Goal: Task Accomplishment & Management: Complete application form

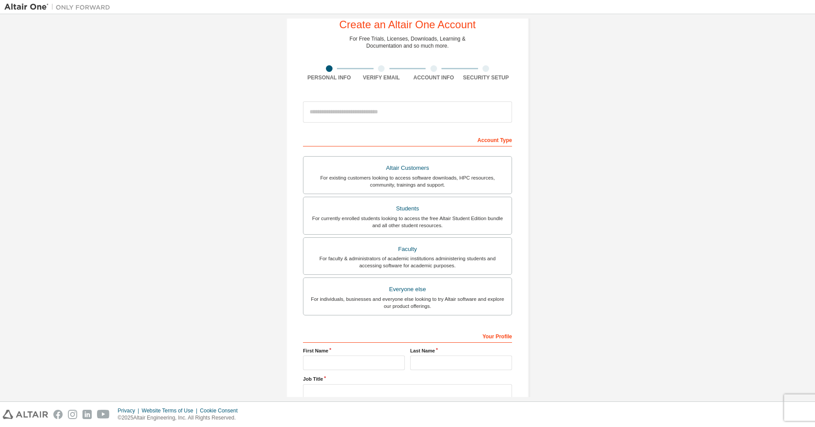
scroll to position [40, 0]
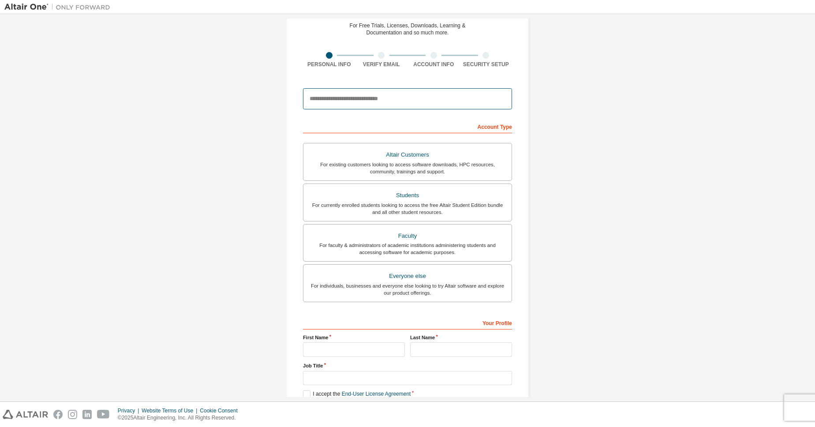
click at [386, 102] on input "email" at bounding box center [407, 98] width 209 height 21
click at [453, 129] on div "Account Type" at bounding box center [407, 126] width 209 height 14
click at [436, 115] on form "**********" at bounding box center [407, 257] width 209 height 346
click at [428, 105] on input "**********" at bounding box center [407, 98] width 209 height 21
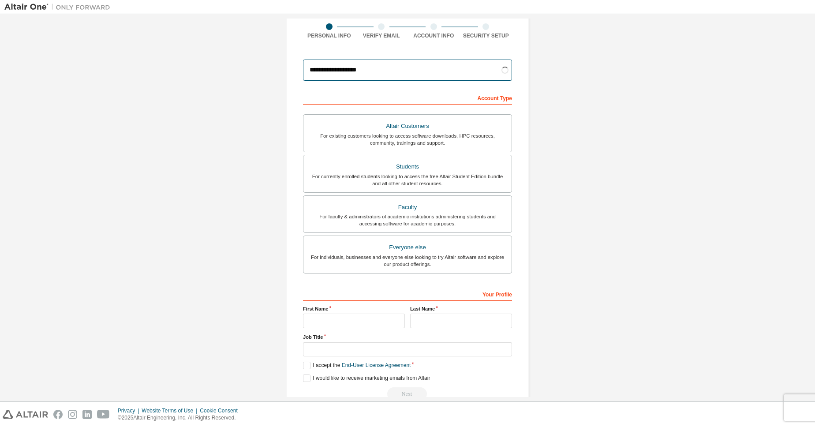
scroll to position [79, 0]
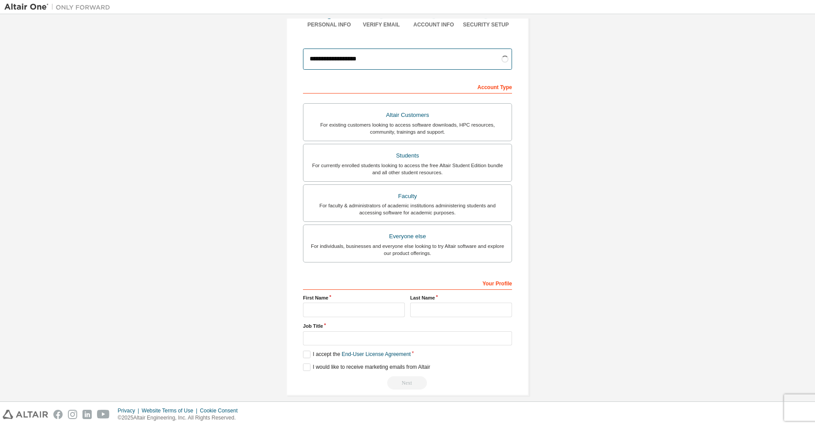
type input "**********"
click at [363, 310] on input "text" at bounding box center [354, 310] width 102 height 15
type input "*******"
click at [436, 308] on input "text" at bounding box center [461, 310] width 102 height 15
type input "*******"
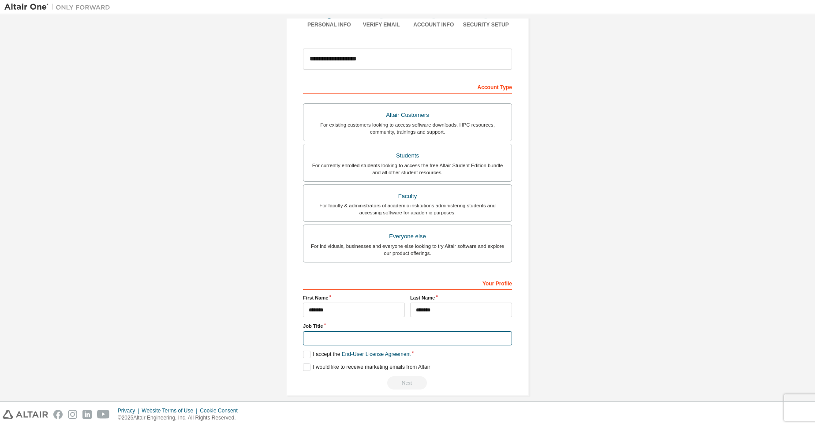
click at [395, 341] on input "text" at bounding box center [407, 338] width 209 height 15
type input "***"
click at [306, 352] on label "I accept the End-User License Agreement" at bounding box center [357, 354] width 108 height 7
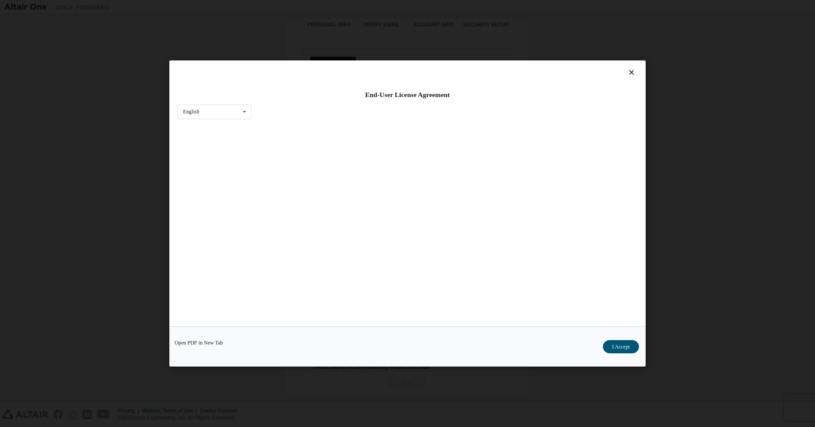
click at [314, 364] on div "Open PDF in New Tab I Accept" at bounding box center [407, 346] width 476 height 40
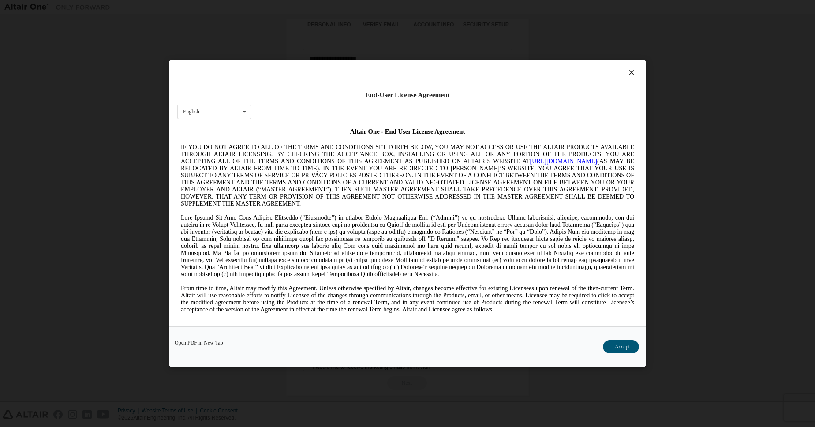
scroll to position [0, 0]
click at [611, 346] on button "I Accept" at bounding box center [621, 346] width 36 height 13
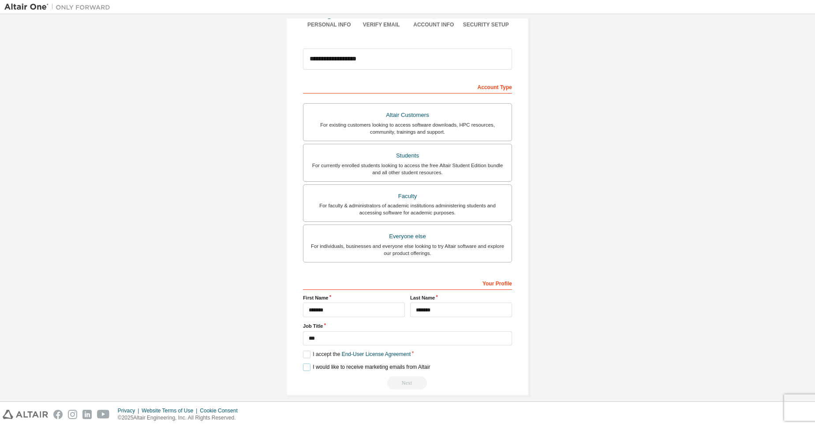
click at [309, 366] on label "I would like to receive marketing emails from Altair" at bounding box center [366, 366] width 127 height 7
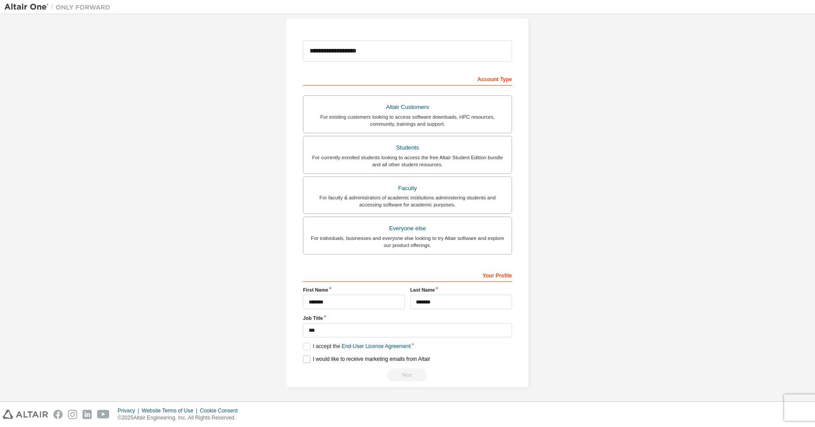
scroll to position [90, 0]
click at [498, 359] on div "I would like to receive marketing emails from Altair" at bounding box center [407, 357] width 209 height 7
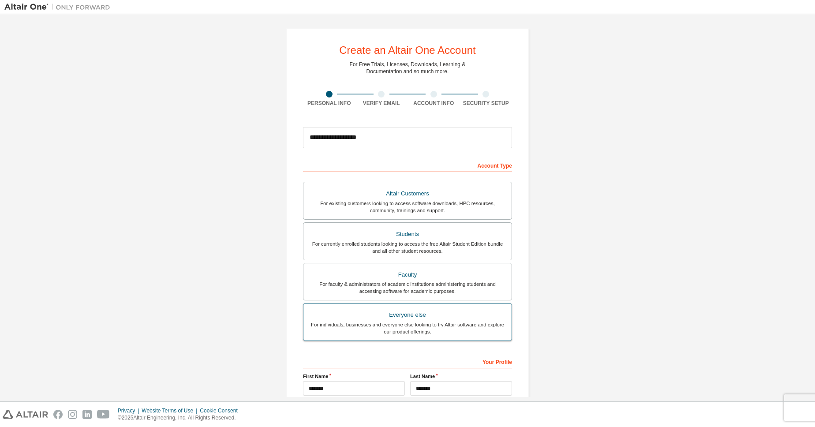
scroll to position [0, 0]
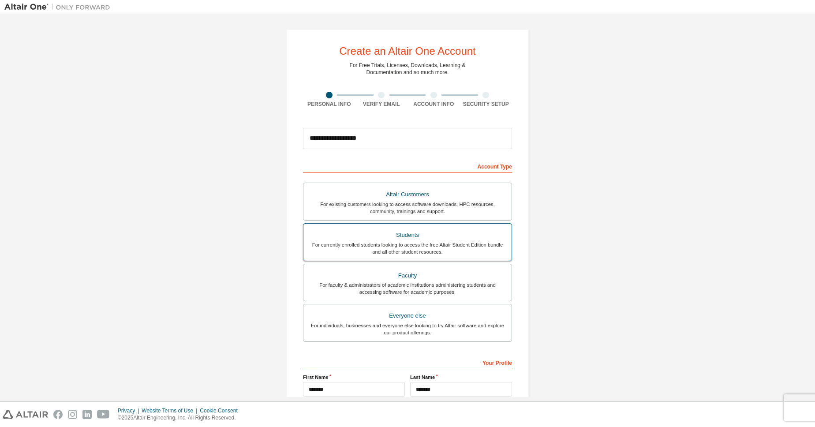
click at [450, 247] on div "For currently enrolled students looking to access the free Altair Student Editi…" at bounding box center [408, 248] width 198 height 14
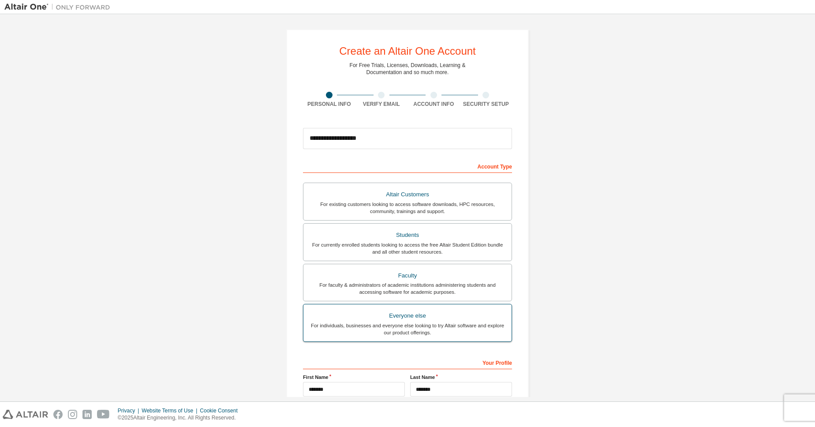
scroll to position [90, 0]
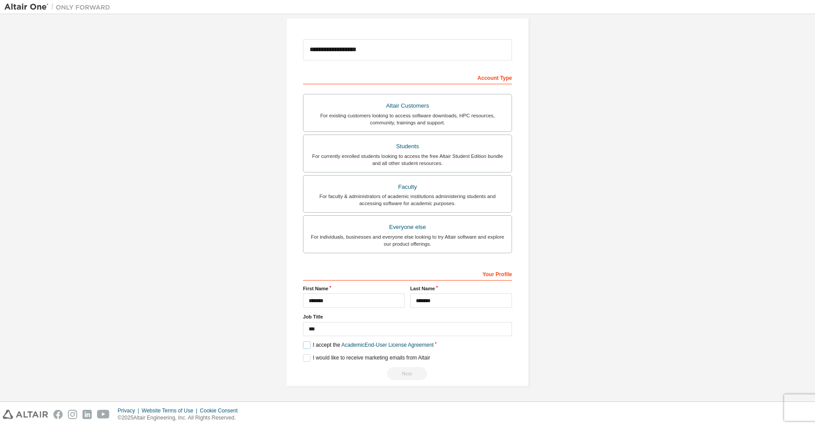
click at [309, 345] on label "I accept the Academic End-User License Agreement" at bounding box center [368, 344] width 131 height 7
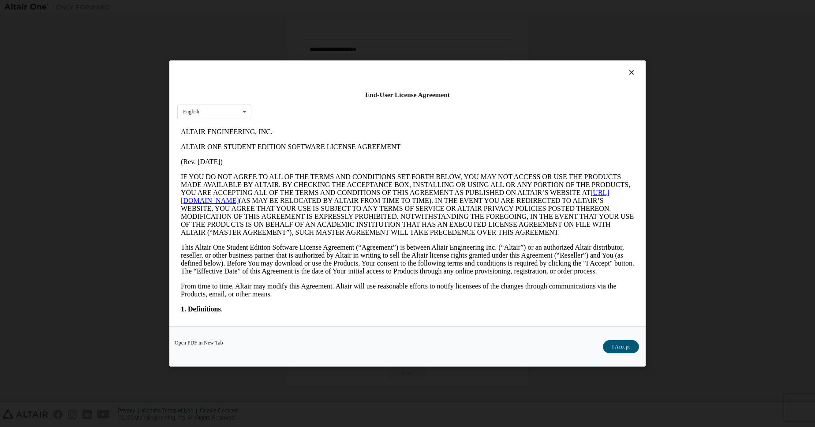
scroll to position [0, 0]
click at [603, 344] on button "I Accept" at bounding box center [621, 346] width 36 height 13
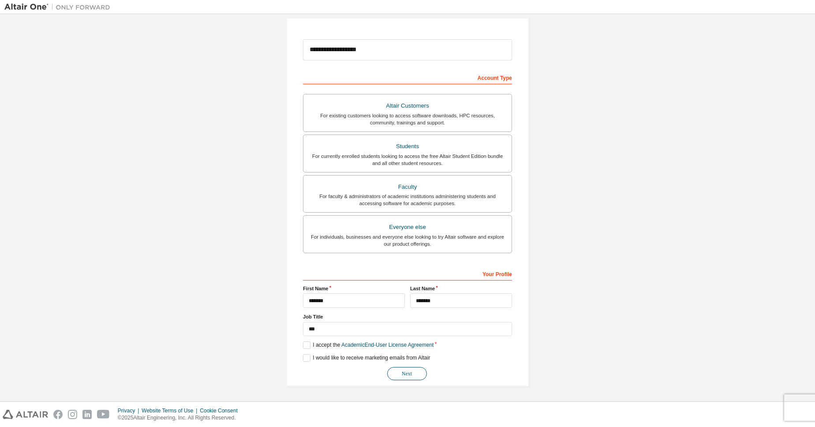
click at [418, 369] on button "Next" at bounding box center [407, 373] width 40 height 13
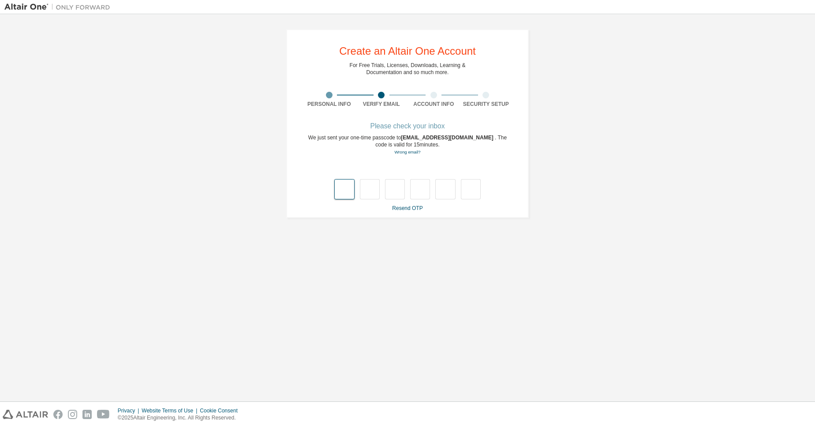
type input "*"
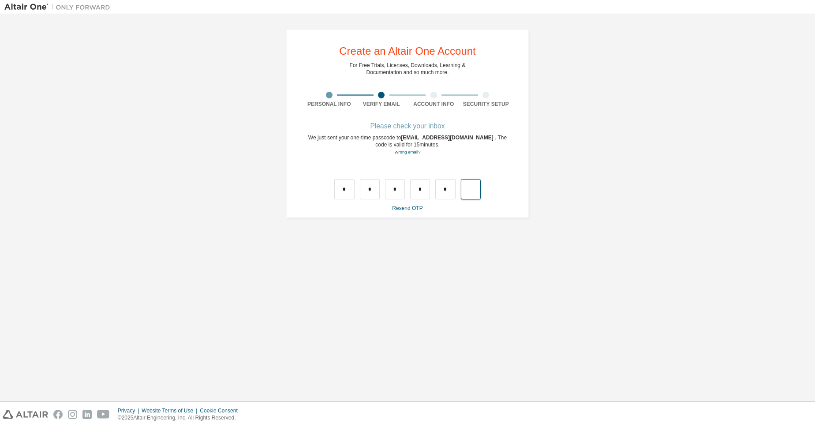
type input "*"
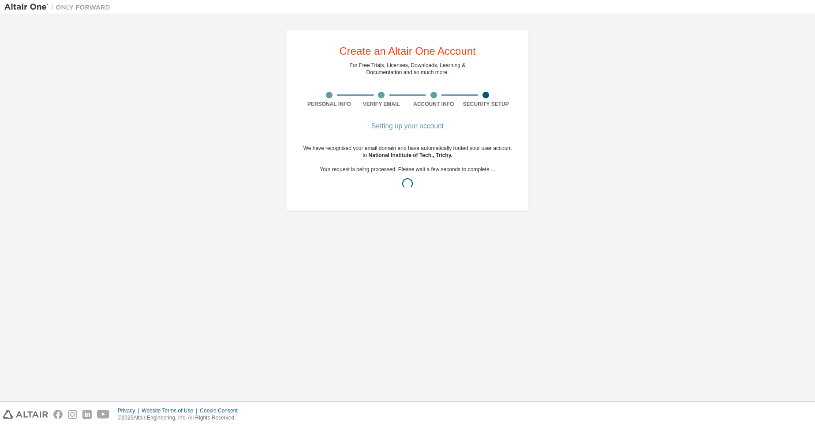
click at [233, 129] on div "Create an Altair One Account For Free Trials, Licenses, Downloads, Learning & D…" at bounding box center [407, 120] width 806 height 203
click at [378, 200] on link "here" at bounding box center [383, 198] width 11 height 6
